Goal: Task Accomplishment & Management: Complete application form

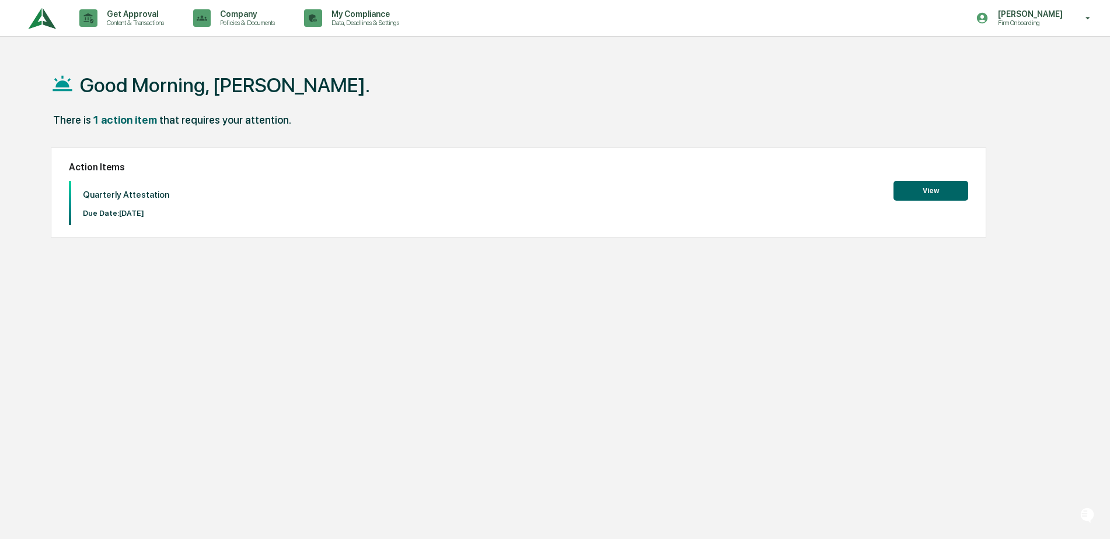
click at [928, 197] on button "View" at bounding box center [930, 191] width 75 height 20
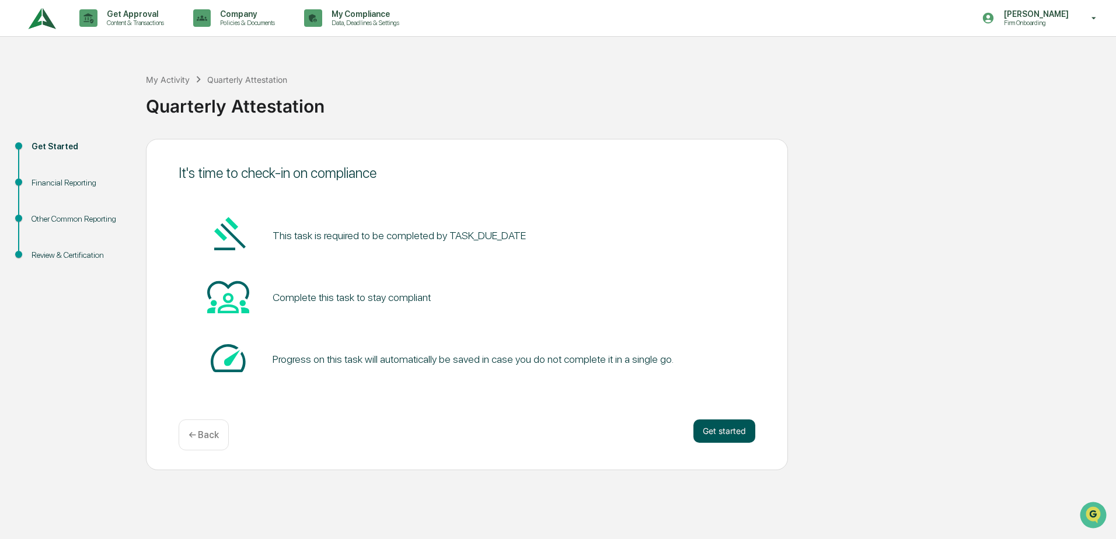
click at [713, 428] on button "Get started" at bounding box center [724, 431] width 62 height 23
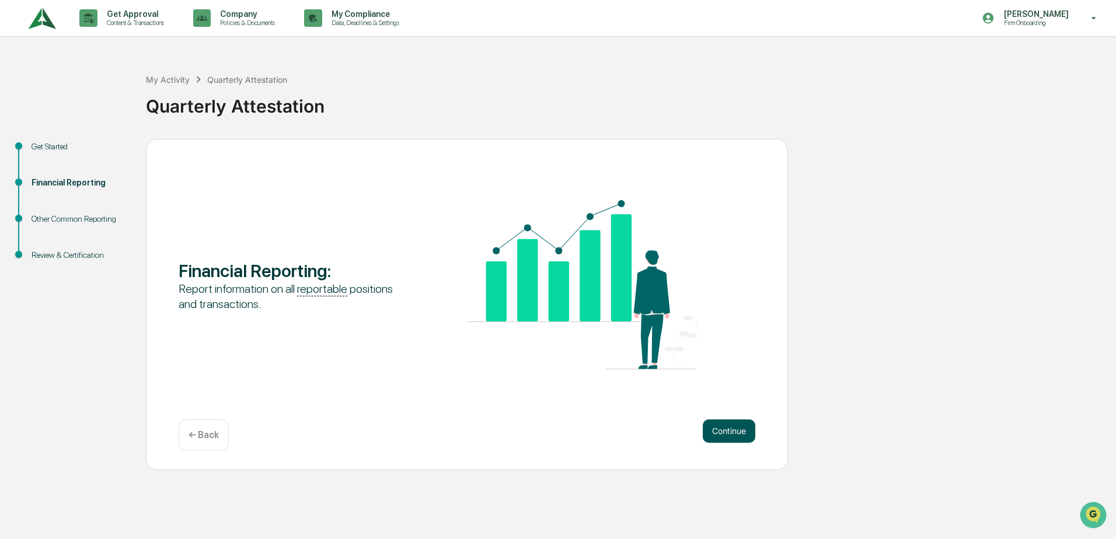
click at [728, 435] on button "Continue" at bounding box center [729, 431] width 53 height 23
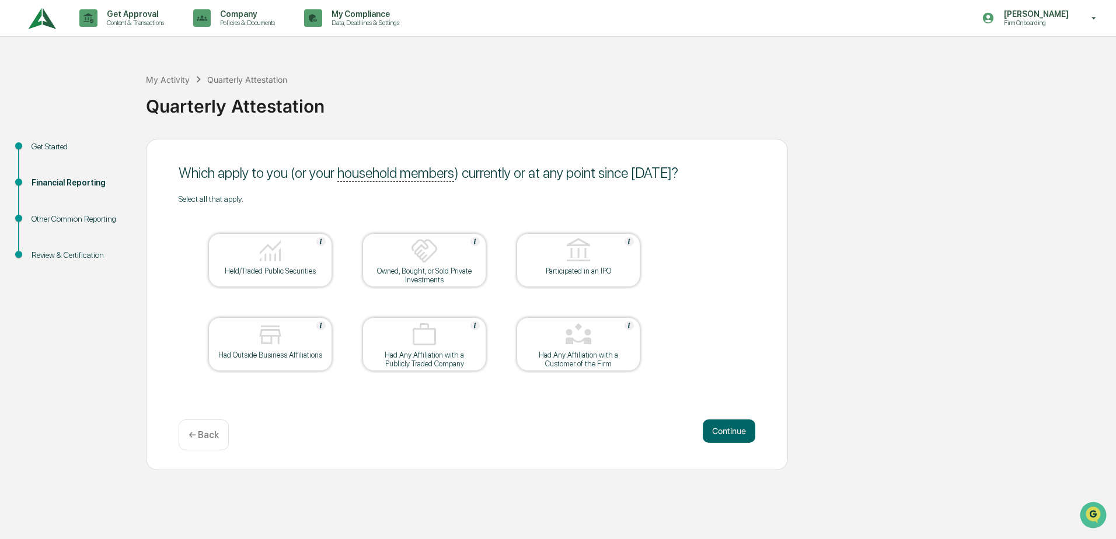
click at [728, 435] on button "Continue" at bounding box center [729, 431] width 53 height 23
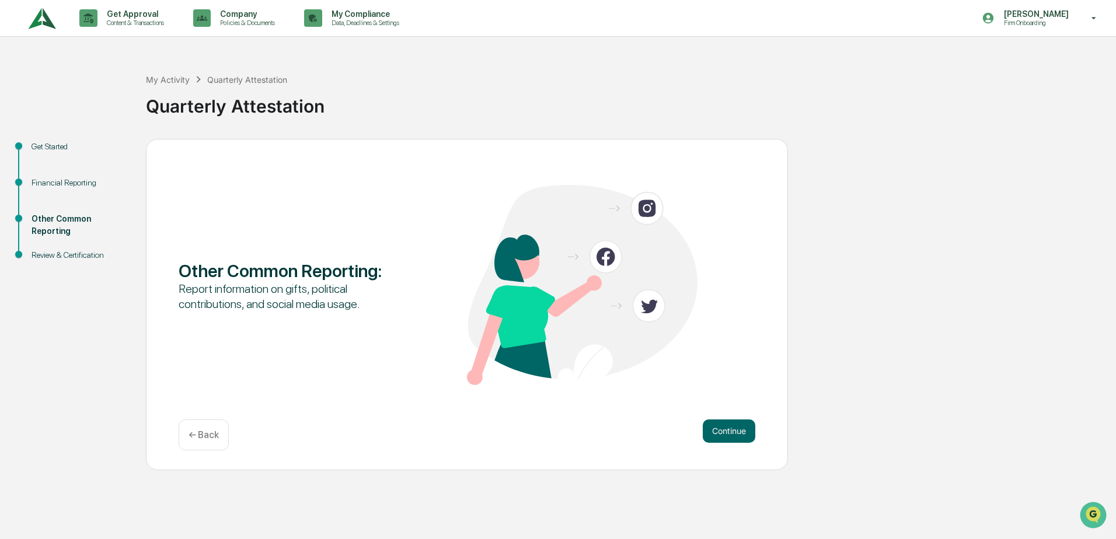
click at [728, 435] on button "Continue" at bounding box center [729, 431] width 53 height 23
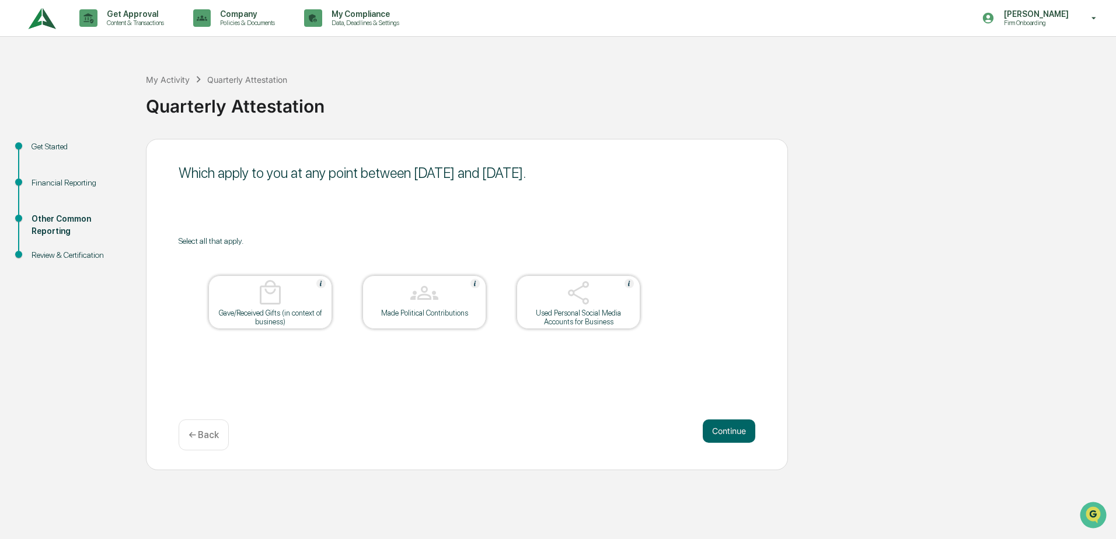
click at [728, 435] on button "Continue" at bounding box center [729, 431] width 53 height 23
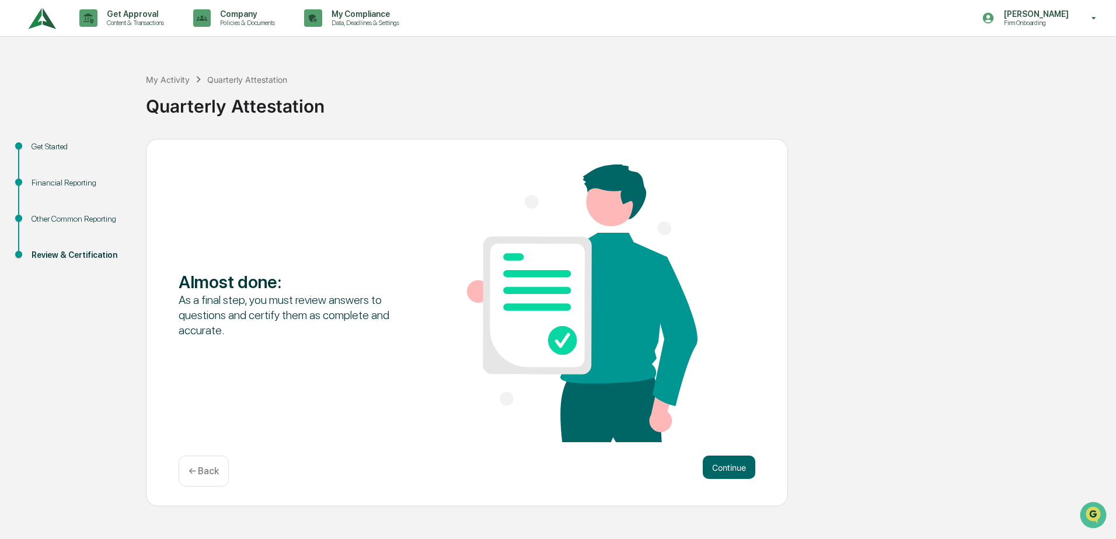
click at [728, 435] on div "Almost done : As a final step, you must review answers to questions and certify…" at bounding box center [467, 305] width 577 height 280
click at [743, 463] on button "Continue" at bounding box center [729, 467] width 53 height 23
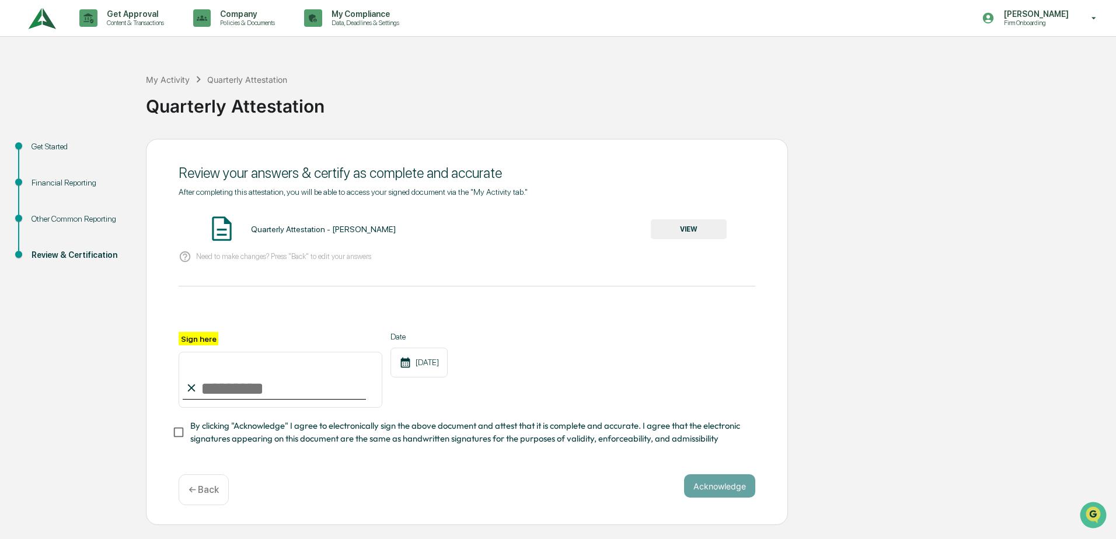
click at [687, 228] on button "VIEW" at bounding box center [689, 229] width 76 height 20
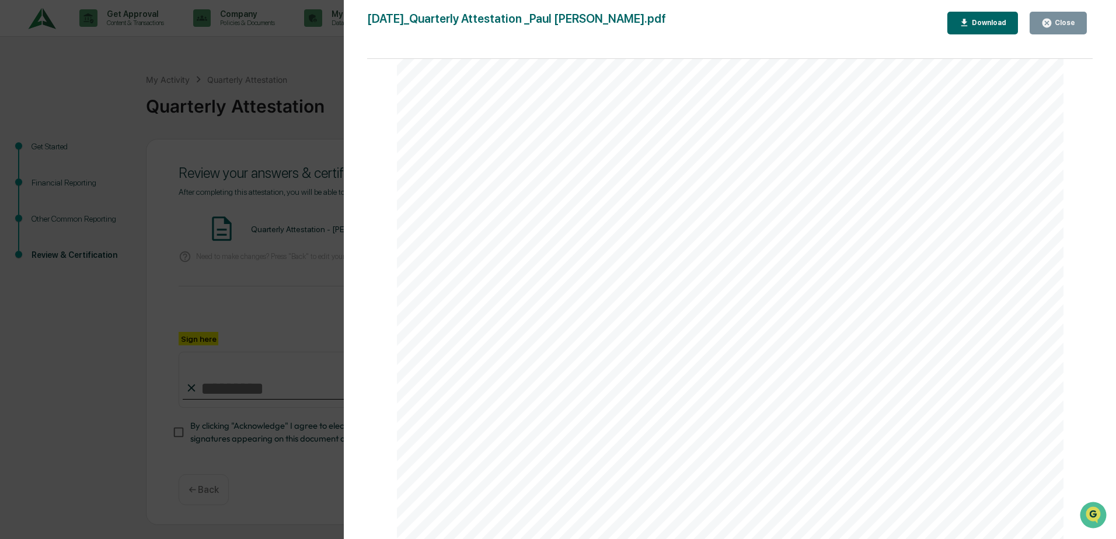
scroll to position [2453, 0]
drag, startPoint x: 1053, startPoint y: 20, endPoint x: 794, endPoint y: 132, distance: 282.0
click at [1052, 20] on icon "button" at bounding box center [1046, 23] width 11 height 11
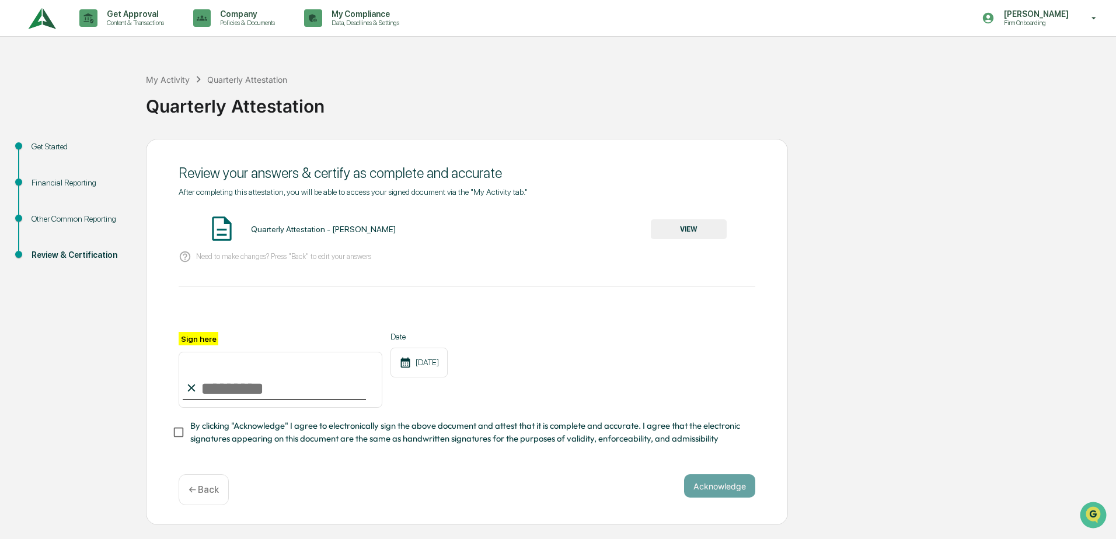
click at [219, 365] on input "Sign here" at bounding box center [281, 380] width 204 height 56
type input "**********"
click at [172, 436] on div "**********" at bounding box center [467, 332] width 642 height 387
click at [725, 487] on button "Acknowledge" at bounding box center [719, 485] width 71 height 23
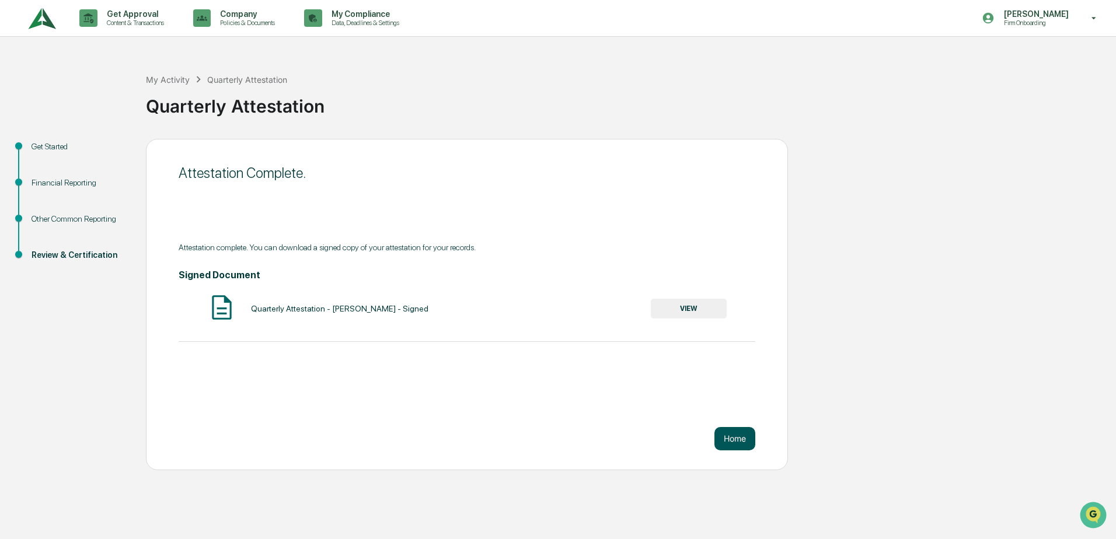
click at [743, 434] on button "Home" at bounding box center [734, 438] width 41 height 23
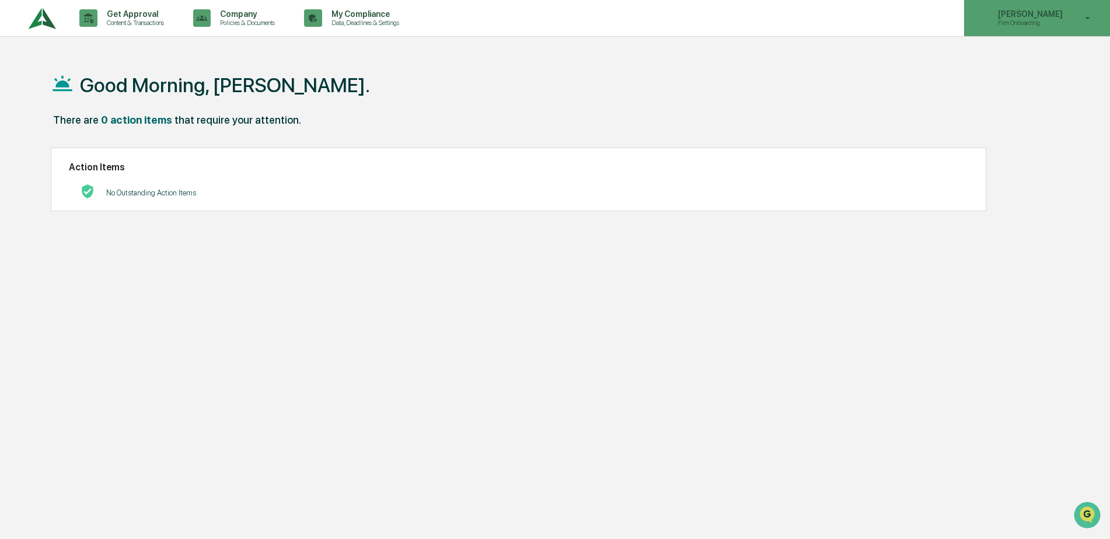
click at [1037, 10] on p "[PERSON_NAME]" at bounding box center [1029, 13] width 80 height 9
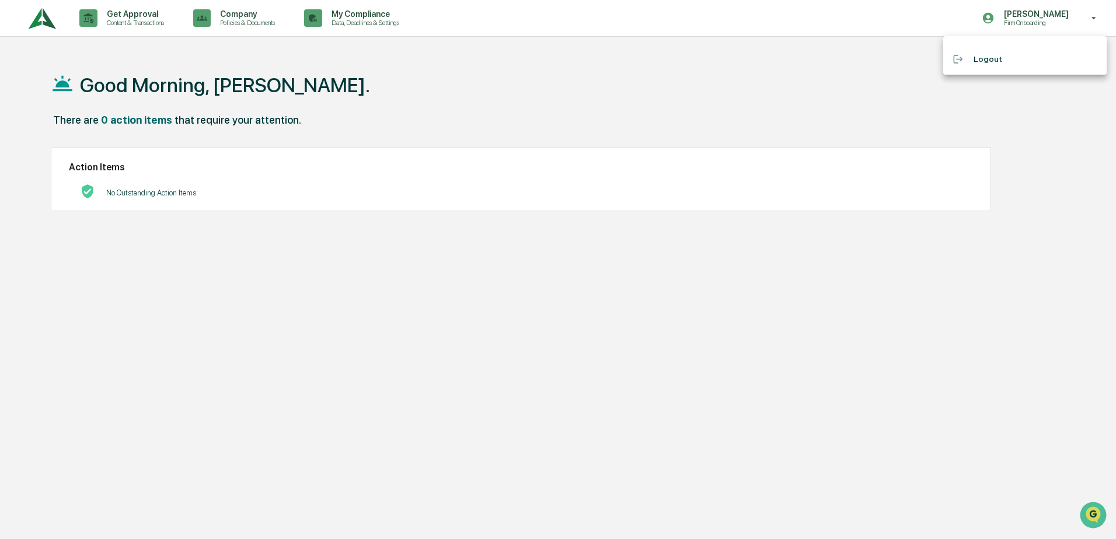
click at [996, 58] on li "Logout" at bounding box center [1024, 59] width 163 height 22
